Goal: Information Seeking & Learning: Learn about a topic

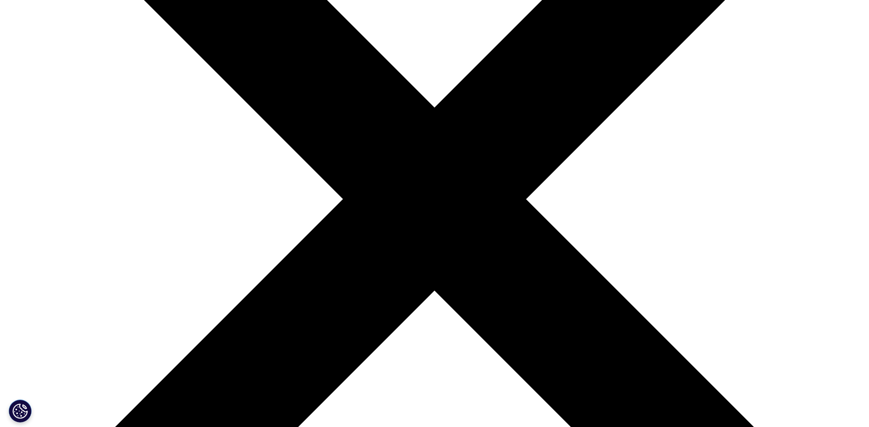
scroll to position [229, 0]
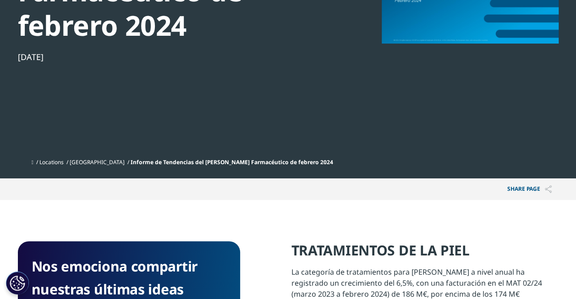
scroll to position [210, 0]
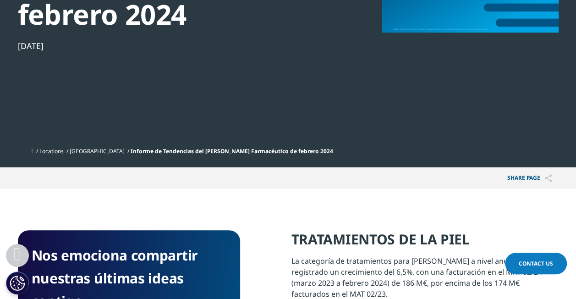
click at [89, 154] on link "España" at bounding box center [97, 151] width 55 height 8
